Goal: Information Seeking & Learning: Find specific fact

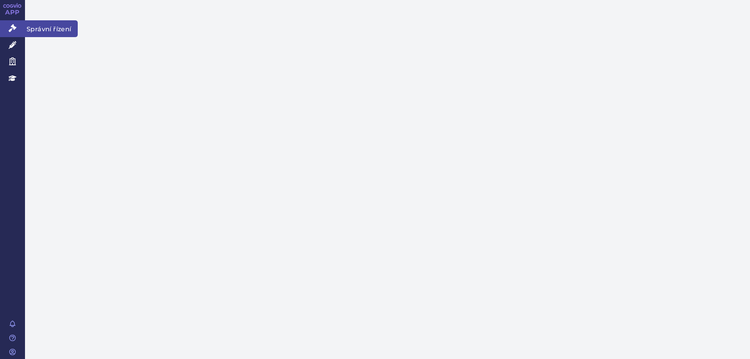
click at [15, 27] on icon at bounding box center [13, 28] width 8 height 8
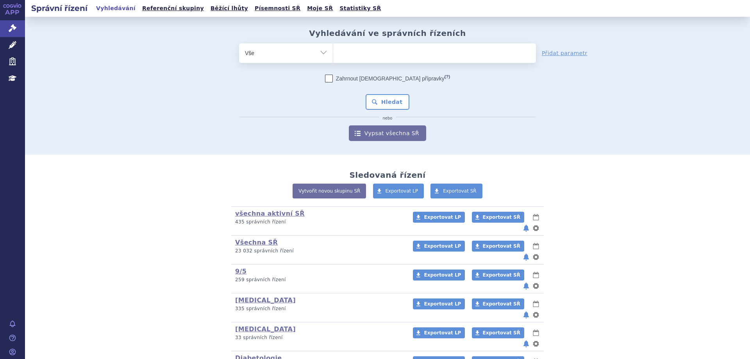
click at [417, 54] on ul at bounding box center [434, 51] width 203 height 16
click at [333, 54] on select at bounding box center [333, 53] width 0 height 20
click at [417, 54] on ul at bounding box center [434, 51] width 203 height 16
click at [333, 54] on select at bounding box center [333, 53] width 0 height 20
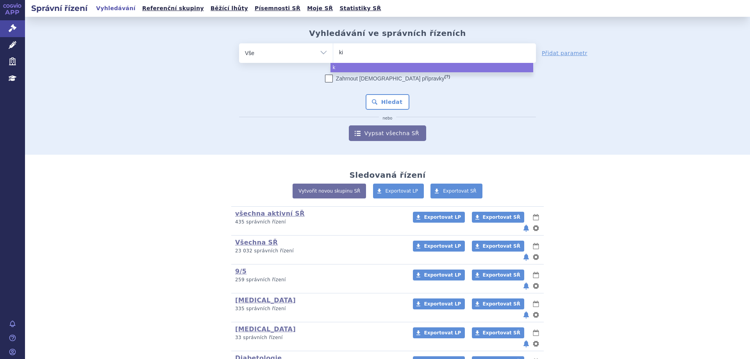
type input "kis"
type input "kisq"
type input "kisqa"
type input "kisqali"
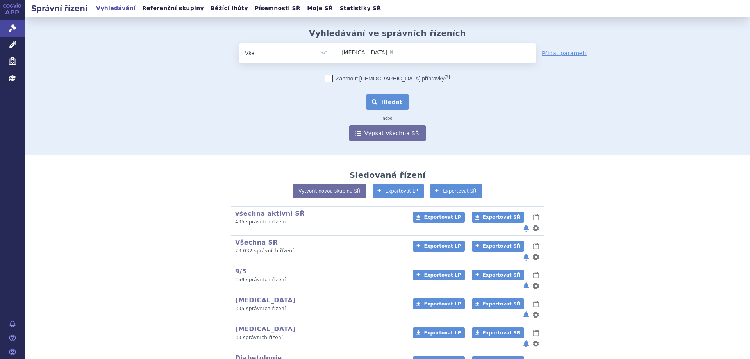
select select "kisqali"
click at [380, 104] on button "Hledat" at bounding box center [388, 102] width 44 height 16
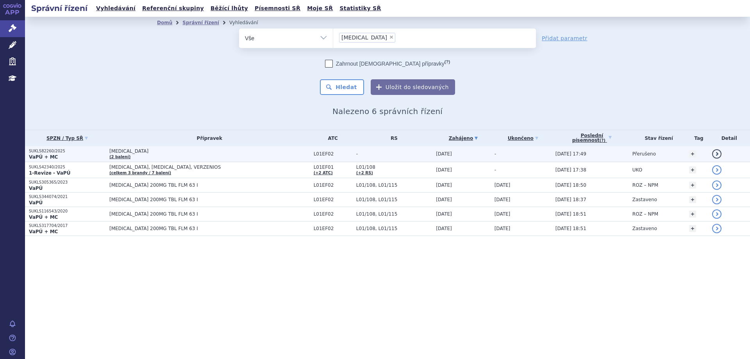
click at [45, 150] on p "SUKLS82260/2025" at bounding box center [67, 151] width 77 height 5
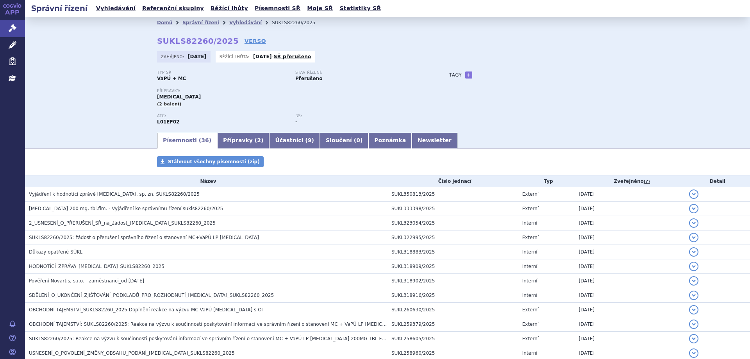
scroll to position [78, 0]
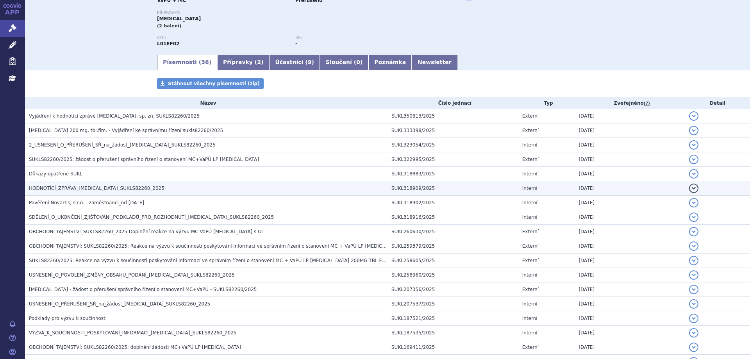
click at [63, 183] on td "HODNOTÍCÍ_ZPRÁVA_[MEDICAL_DATA]_SUKLS82260_2025" at bounding box center [206, 188] width 363 height 14
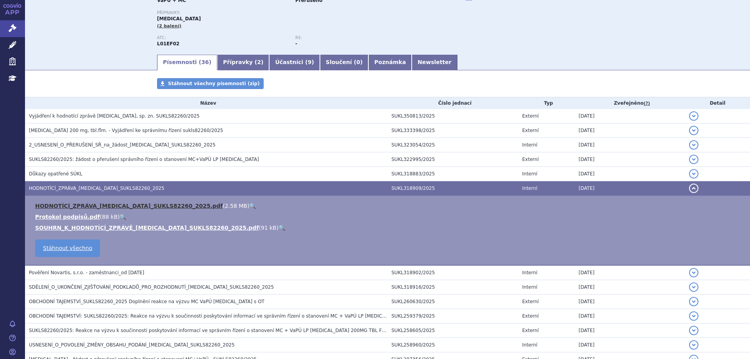
click at [64, 208] on link "HODNOTÍCÍ_ZPRÁVA_[MEDICAL_DATA]_SUKLS82260_2025.pdf" at bounding box center [129, 206] width 188 height 6
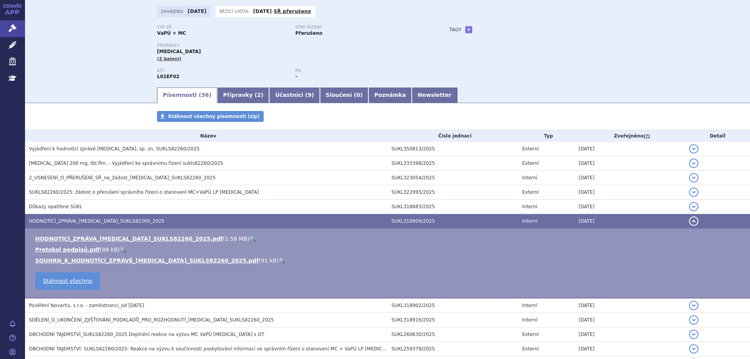
scroll to position [0, 0]
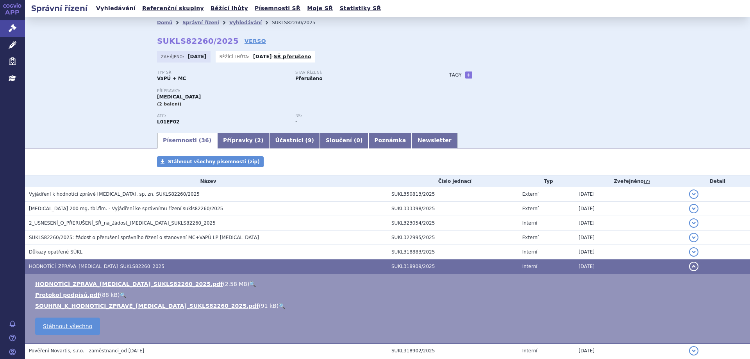
click at [100, 6] on link "Vyhledávání" at bounding box center [116, 8] width 44 height 11
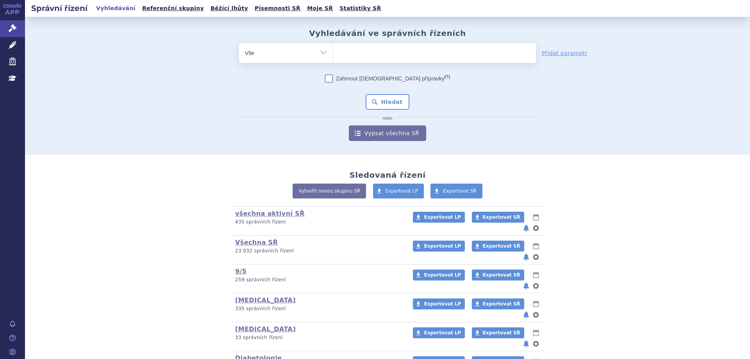
click at [377, 52] on ul at bounding box center [434, 51] width 203 height 16
click at [333, 52] on select at bounding box center [333, 53] width 0 height 20
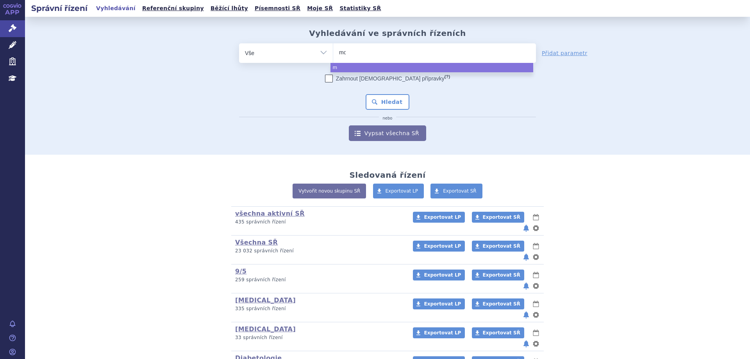
type input "mou"
type input "mounja"
type input "mounjaro"
select select "mounjaro"
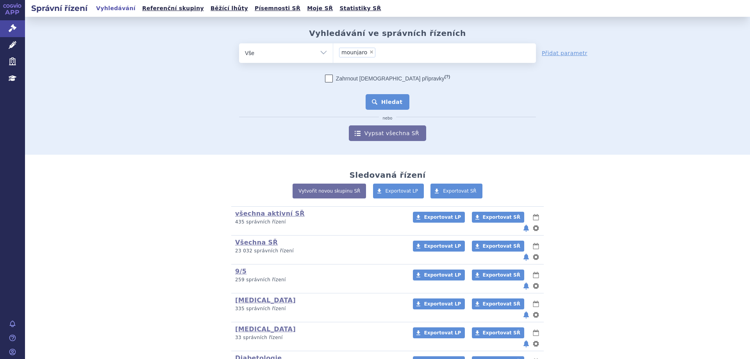
click at [381, 103] on button "Hledat" at bounding box center [388, 102] width 44 height 16
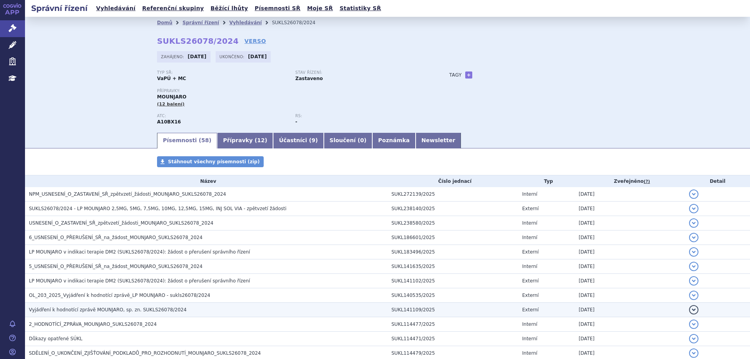
scroll to position [78, 0]
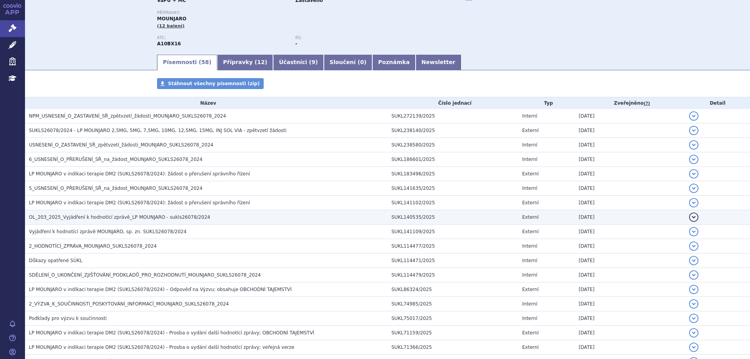
click at [46, 214] on h3 "OL_203_2025_Vyjádření k hodnotící zprávě_LP MOUNJARO - sukls26078/2024" at bounding box center [208, 217] width 359 height 8
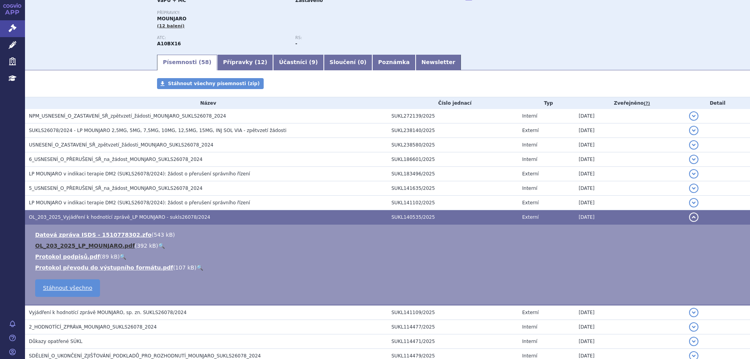
click at [50, 244] on link "OL_203_2025_LP_MOUNJARO.pdf" at bounding box center [85, 246] width 100 height 6
